Goal: Information Seeking & Learning: Learn about a topic

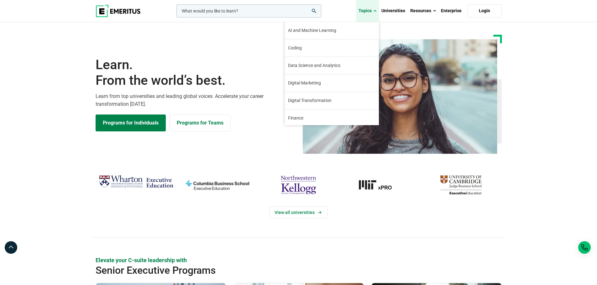
click at [373, 10] on link "Topics" at bounding box center [367, 11] width 23 height 22
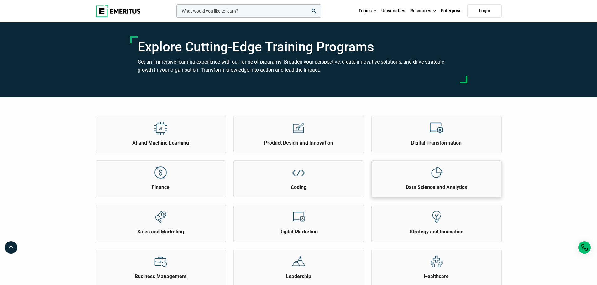
click at [440, 187] on h2 "Data Science and Analytics" at bounding box center [436, 187] width 127 height 7
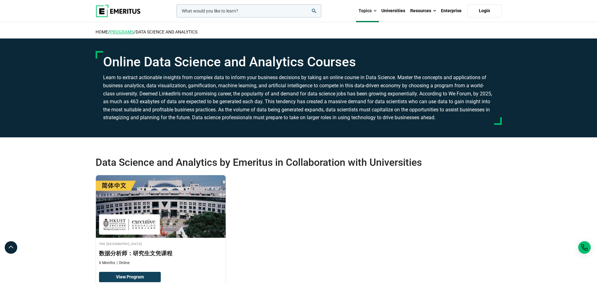
click at [121, 31] on link "Programs" at bounding box center [122, 31] width 24 height 5
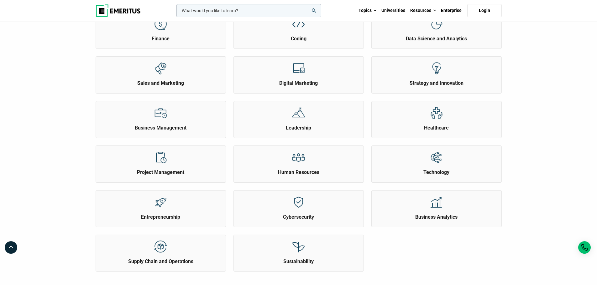
scroll to position [188, 0]
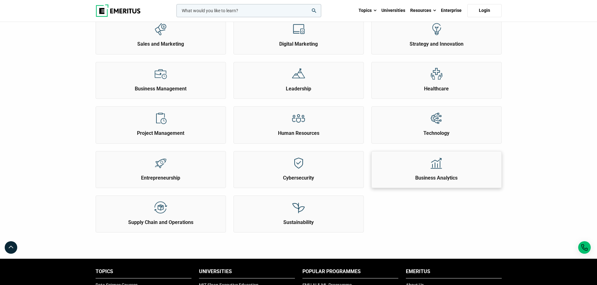
click at [437, 164] on img at bounding box center [436, 163] width 14 height 14
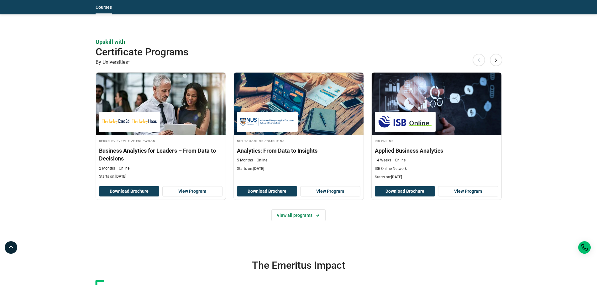
scroll to position [282, 0]
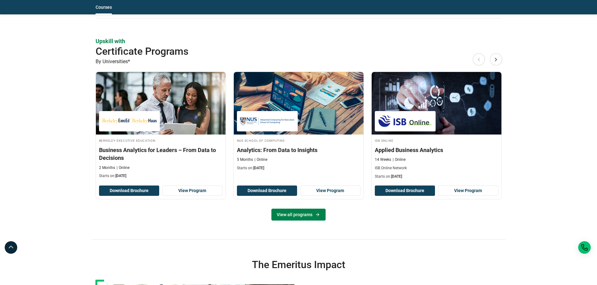
click at [324, 217] on link "View all programs" at bounding box center [298, 215] width 54 height 12
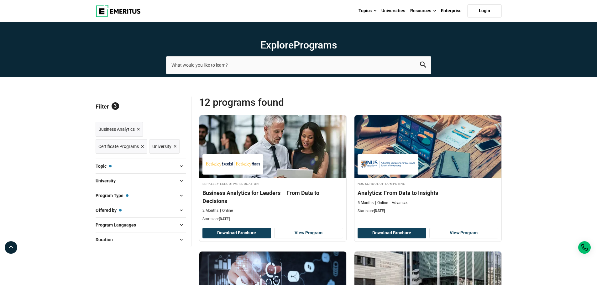
click at [174, 146] on span "×" at bounding box center [175, 146] width 3 height 9
click at [174, 107] on span "Reset all" at bounding box center [176, 107] width 19 height 8
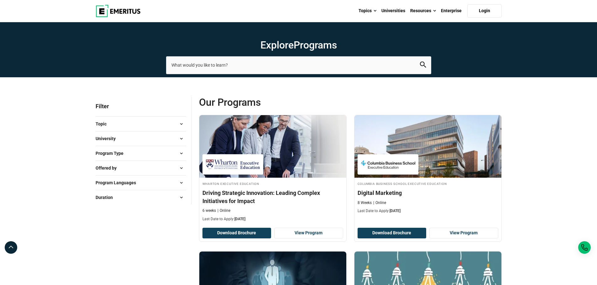
click at [182, 137] on span at bounding box center [181, 138] width 9 height 9
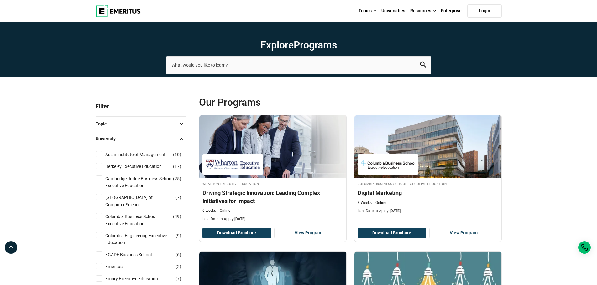
click at [101, 198] on input "[GEOGRAPHIC_DATA] School of Computer Science ( 7 )" at bounding box center [99, 197] width 6 height 6
checkbox input "true"
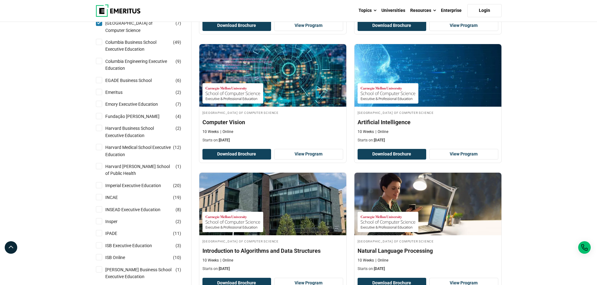
scroll to position [63, 0]
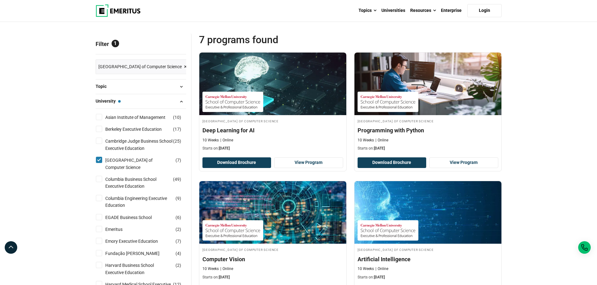
click at [97, 160] on input "[GEOGRAPHIC_DATA] School of Computer Science ( 7 )" at bounding box center [99, 160] width 6 height 6
checkbox input "false"
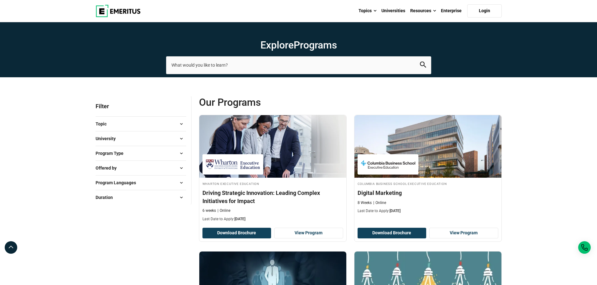
click at [182, 124] on span at bounding box center [181, 123] width 9 height 9
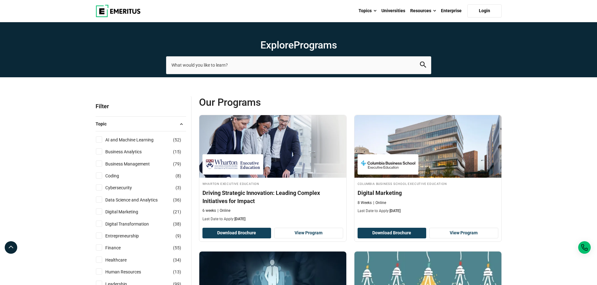
click at [98, 164] on input "Business Management ( 79 )" at bounding box center [99, 164] width 6 height 6
checkbox input "true"
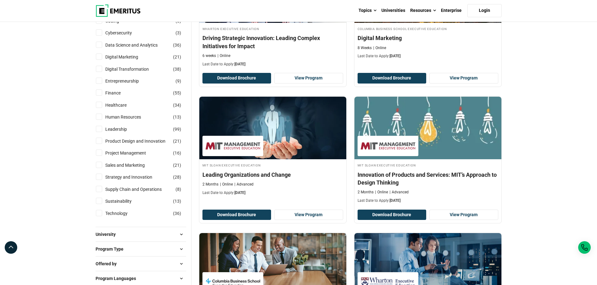
scroll to position [157, 0]
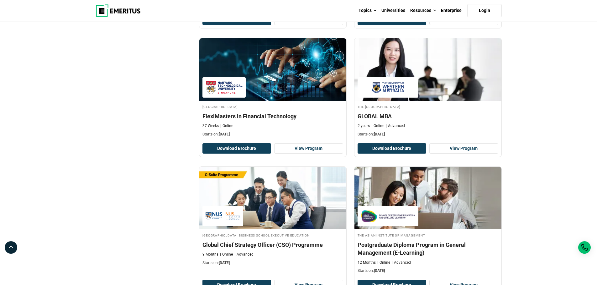
scroll to position [1190, 0]
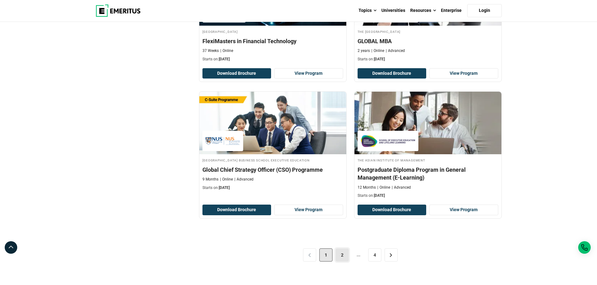
click at [341, 255] on link "2" at bounding box center [341, 255] width 13 height 13
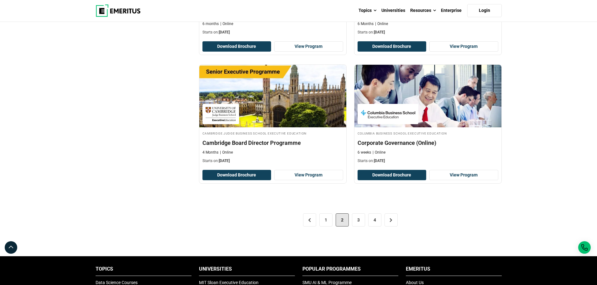
scroll to position [1253, 0]
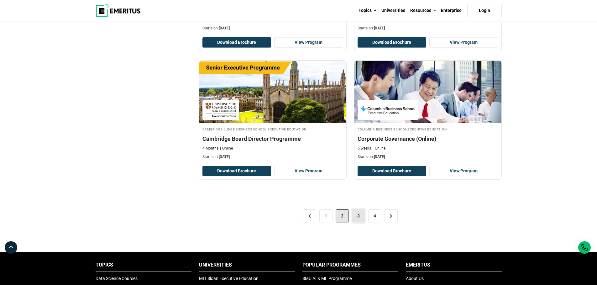
click at [357, 217] on link "3" at bounding box center [358, 216] width 13 height 13
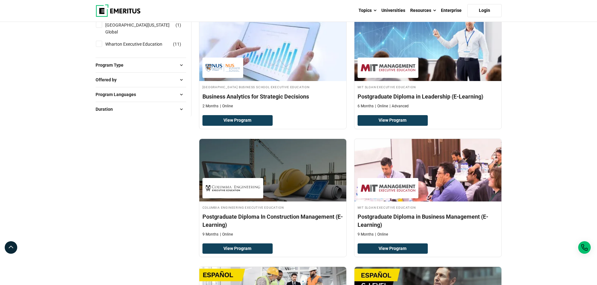
scroll to position [720, 0]
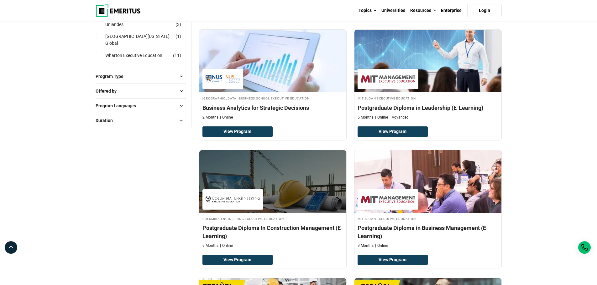
click at [179, 111] on span at bounding box center [181, 105] width 9 height 9
click at [101, 125] on input "English ( 54 )" at bounding box center [99, 121] width 6 height 6
checkbox input "true"
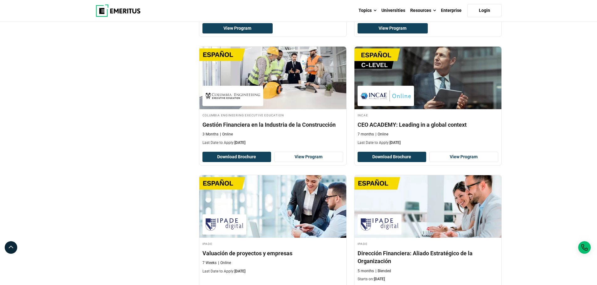
scroll to position [1044, 0]
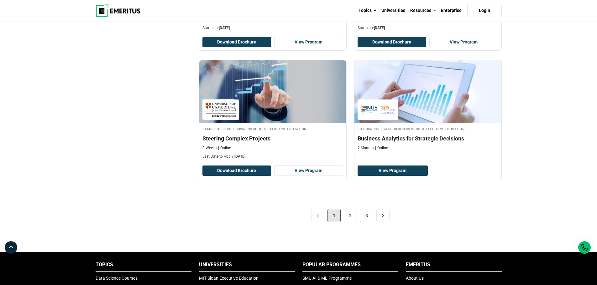
scroll to position [1253, 0]
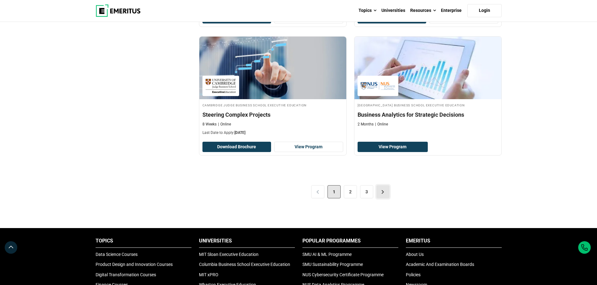
click at [380, 194] on link ">" at bounding box center [382, 191] width 13 height 13
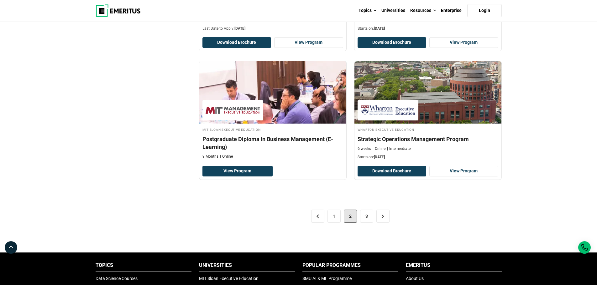
scroll to position [1253, 0]
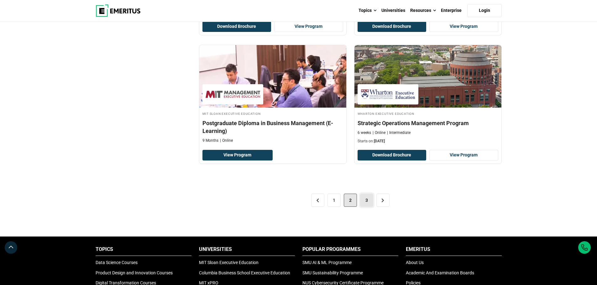
click at [366, 202] on link "3" at bounding box center [366, 200] width 13 height 13
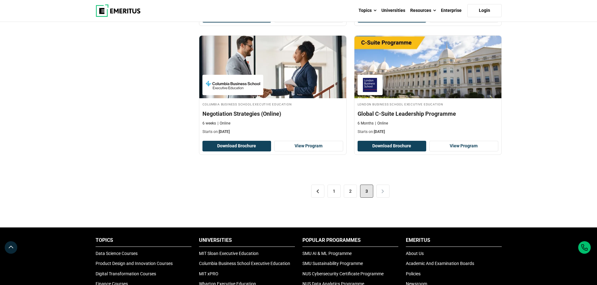
scroll to position [877, 0]
